Goal: Information Seeking & Learning: Learn about a topic

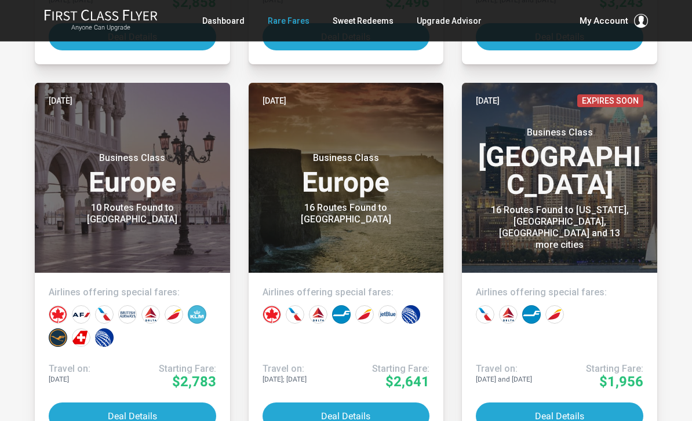
scroll to position [4737, 0]
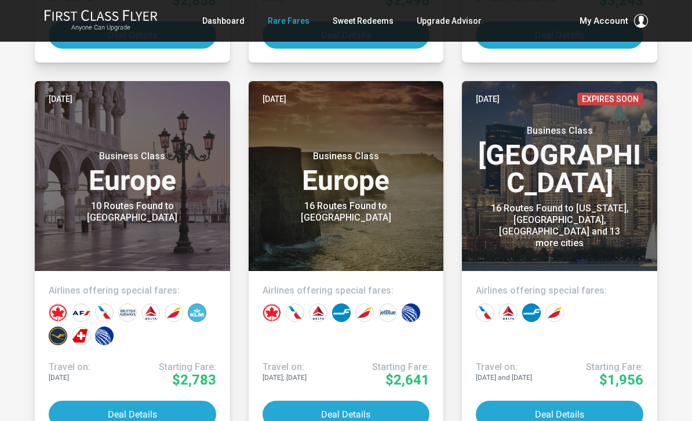
click at [624, 419] on button "Deal Details" at bounding box center [560, 414] width 168 height 27
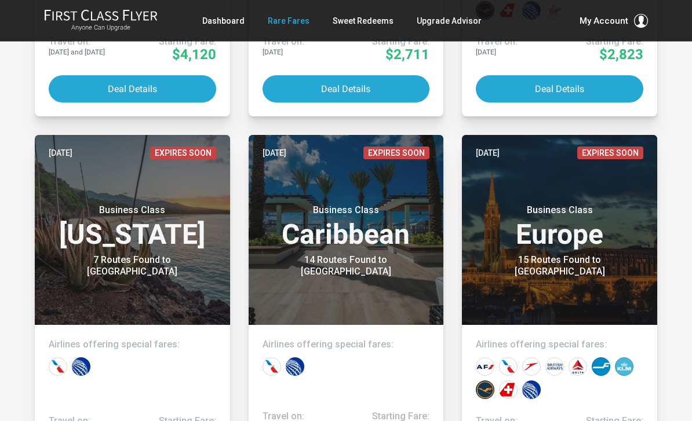
scroll to position [5813, 0]
click at [370, 12] on link "Sweet Redeems" at bounding box center [363, 20] width 61 height 21
